Goal: Information Seeking & Learning: Stay updated

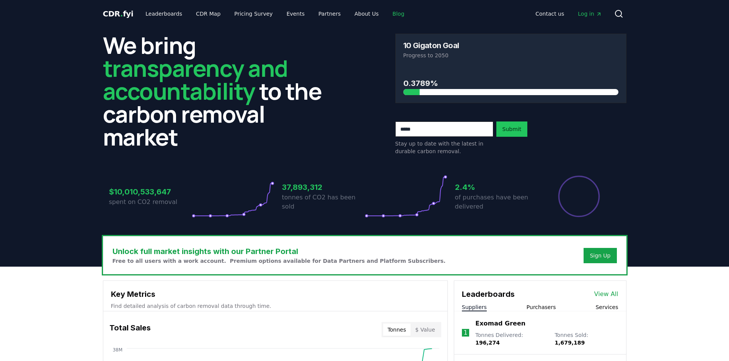
click at [386, 13] on link "Blog" at bounding box center [398, 14] width 24 height 14
click at [387, 13] on link "Blog" at bounding box center [398, 14] width 24 height 14
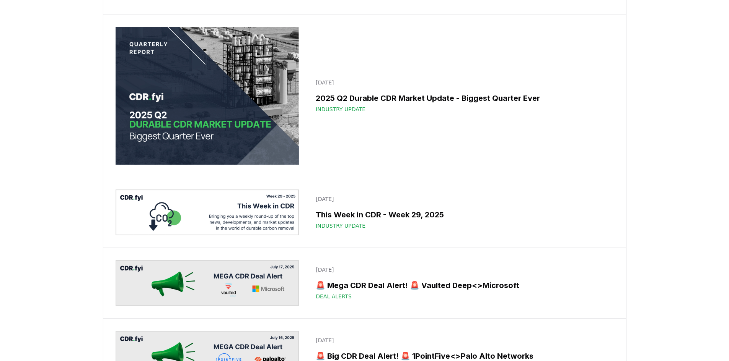
scroll to position [1071, 0]
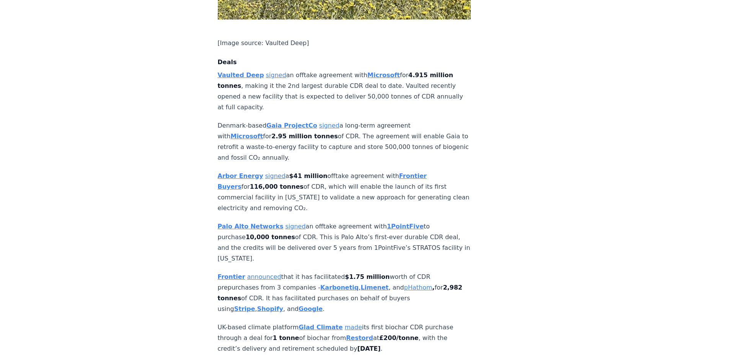
scroll to position [765, 0]
